Goal: Check status: Check status

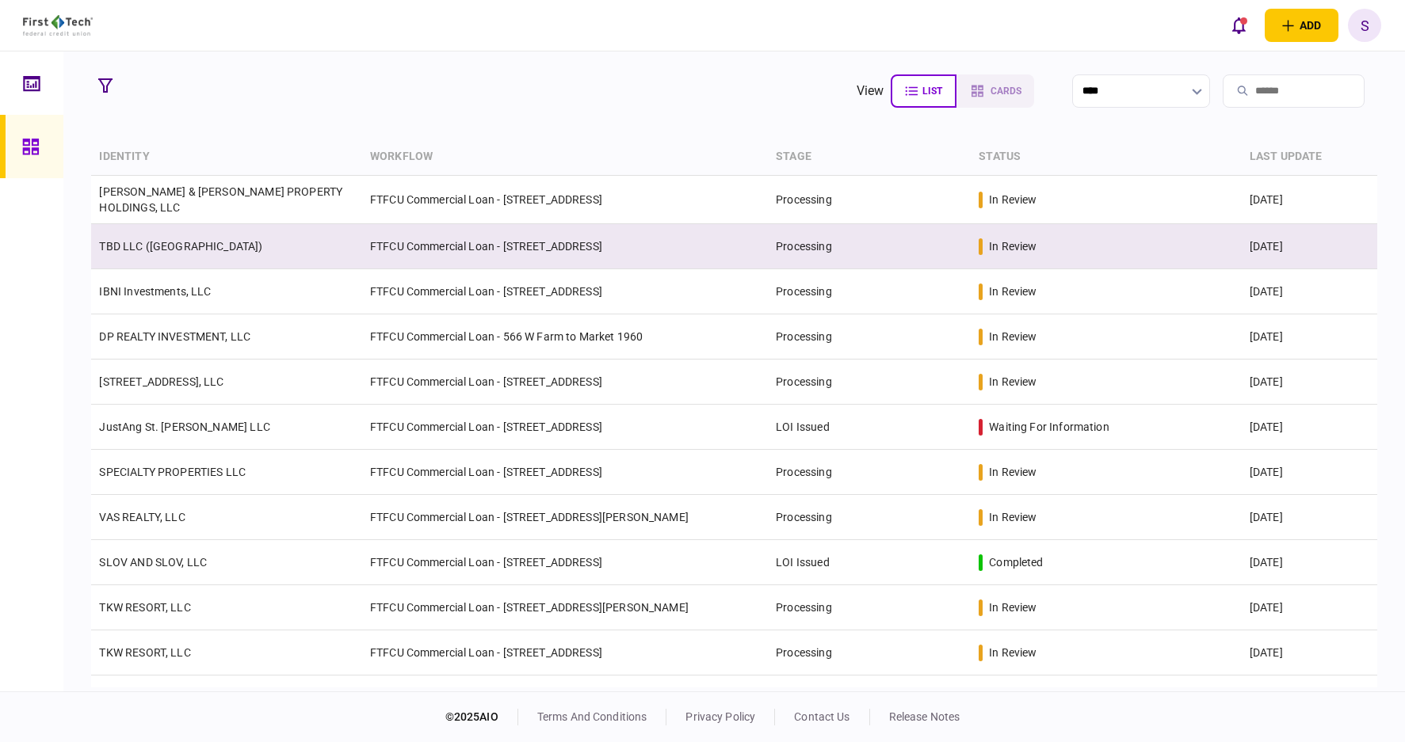
click at [547, 242] on td "FTFCU Commercial Loan - [STREET_ADDRESS]" at bounding box center [565, 246] width 406 height 45
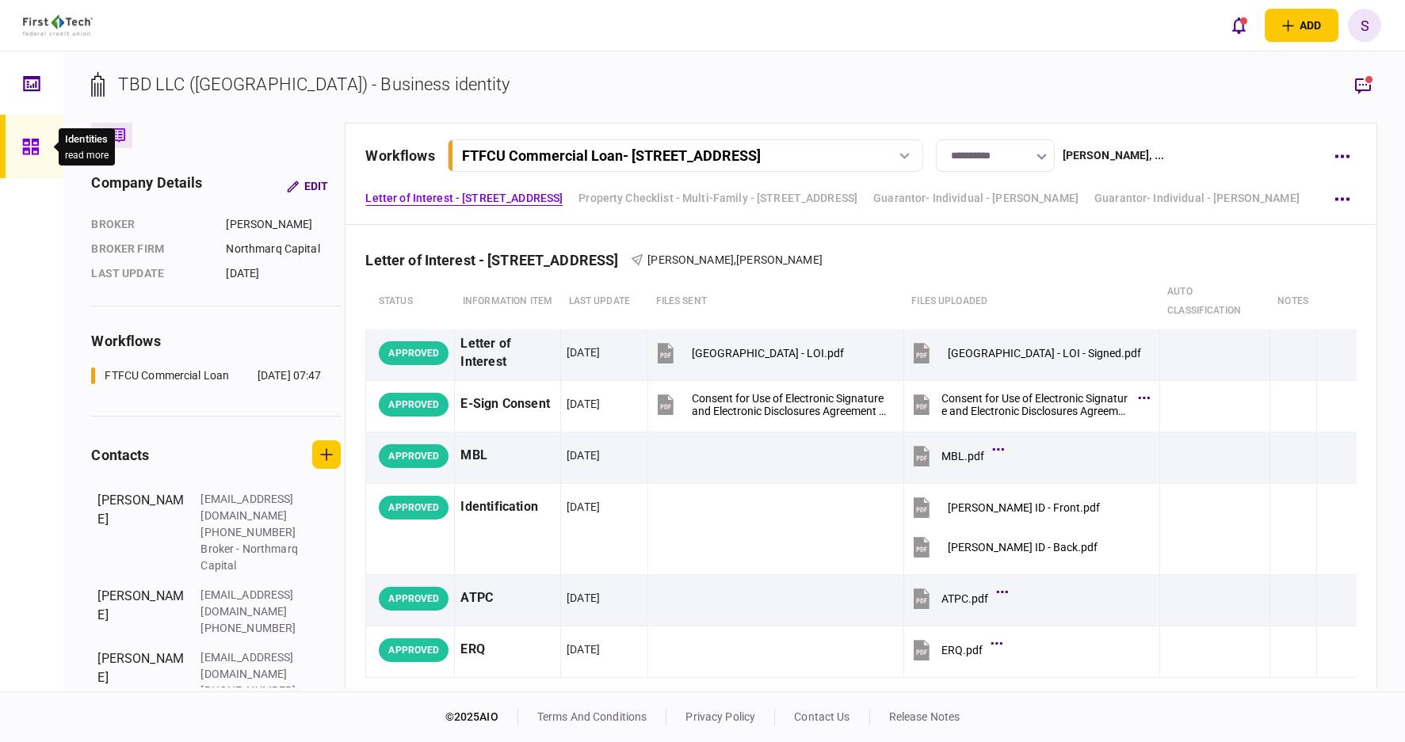
click at [32, 143] on icon at bounding box center [30, 147] width 16 height 16
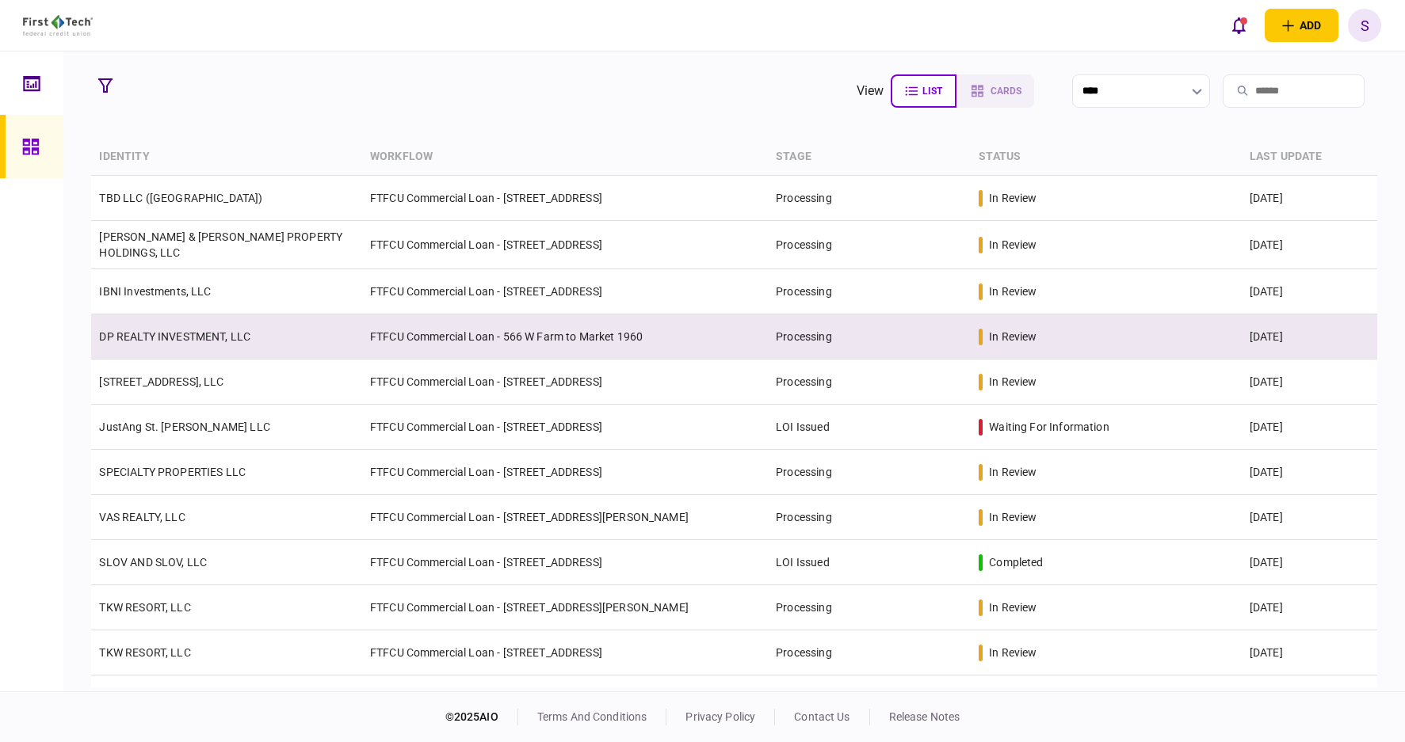
click at [285, 330] on td "DP REALTY INVESTMENT, LLC" at bounding box center [226, 337] width 270 height 45
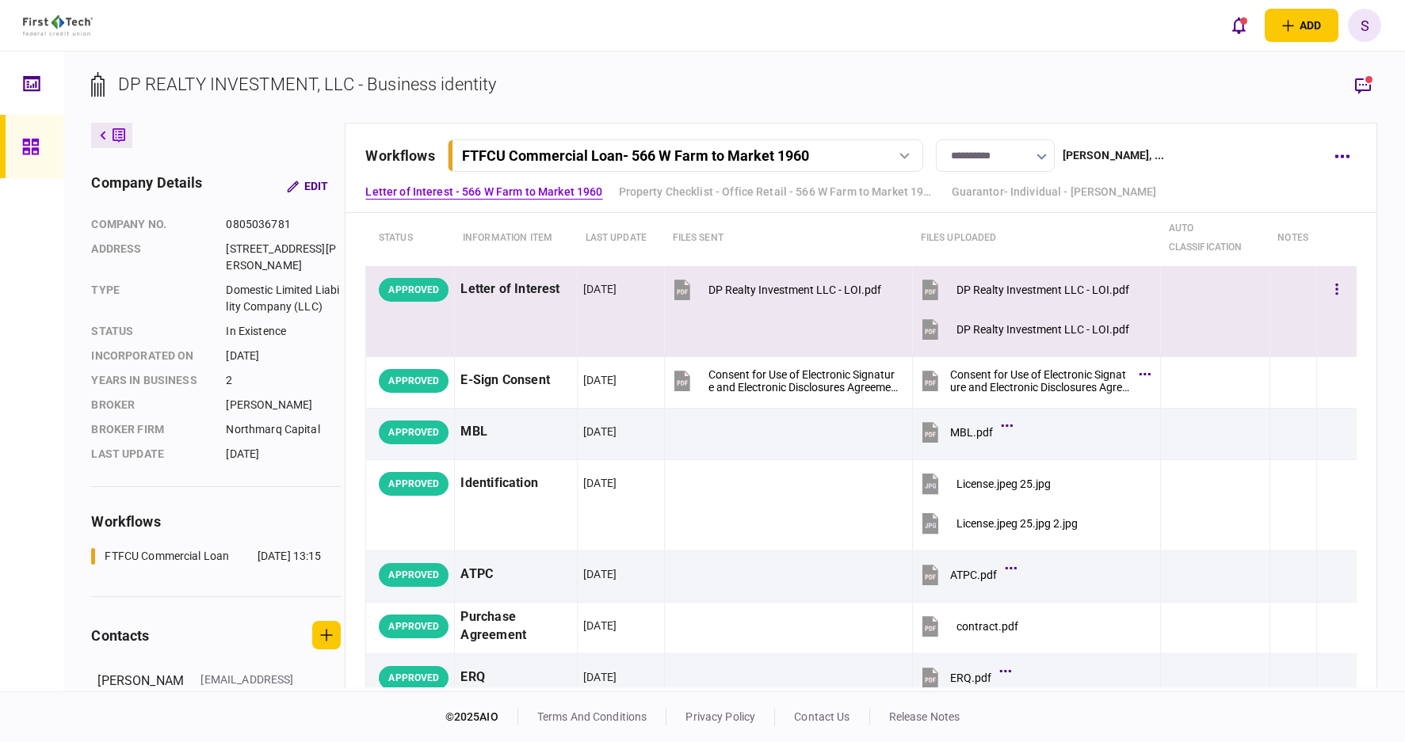
scroll to position [79, 0]
